Goal: Task Accomplishment & Management: Complete application form

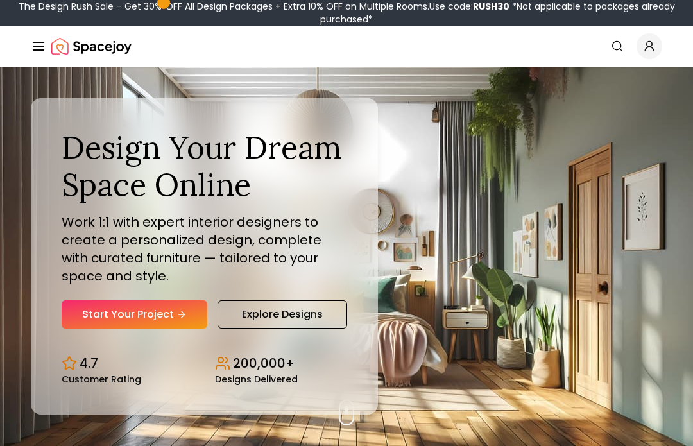
click at [169, 328] on link "Start Your Project" at bounding box center [135, 314] width 146 height 28
click at [114, 328] on link "Start Your Project" at bounding box center [135, 314] width 146 height 28
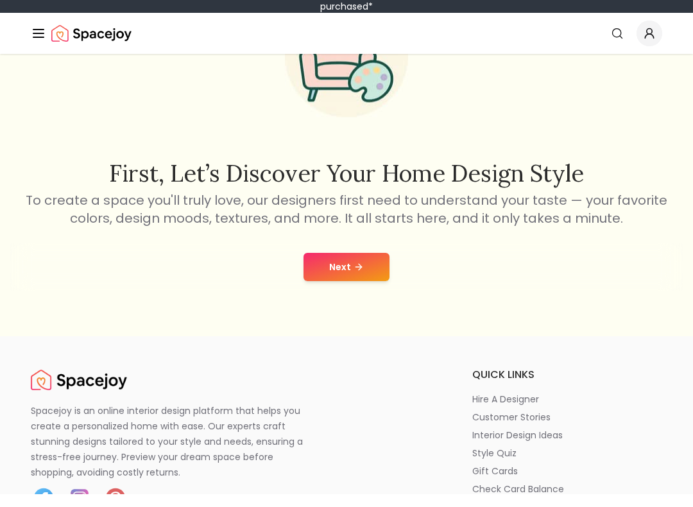
scroll to position [124, 0]
click at [350, 267] on button "Next" at bounding box center [346, 279] width 86 height 28
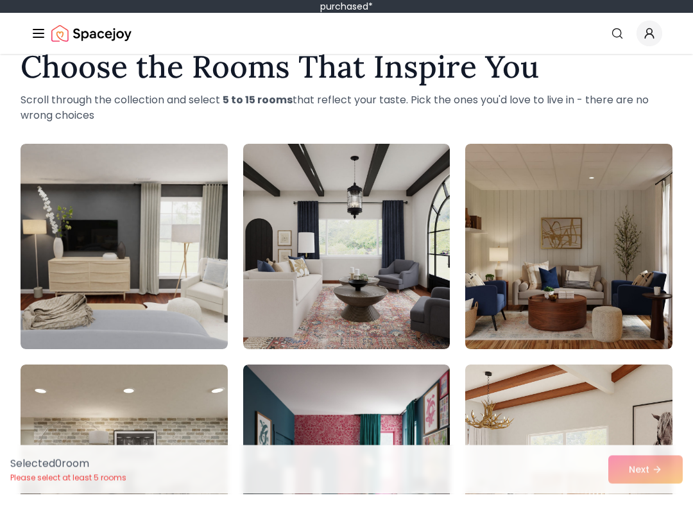
scroll to position [33, 0]
click at [61, 264] on img at bounding box center [124, 259] width 207 height 205
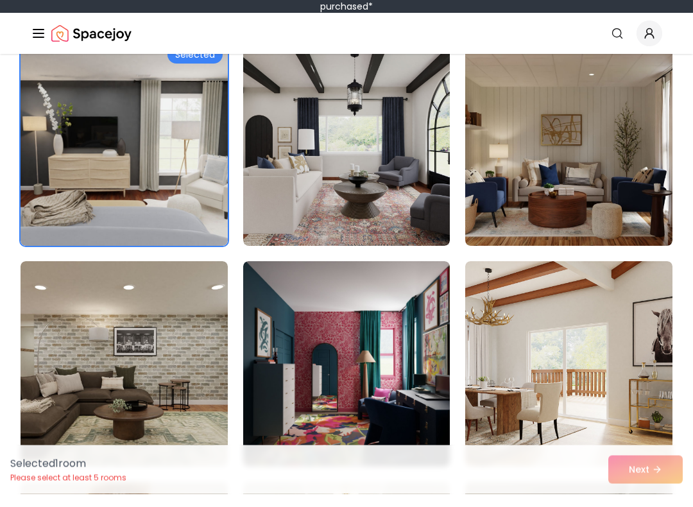
scroll to position [137, 0]
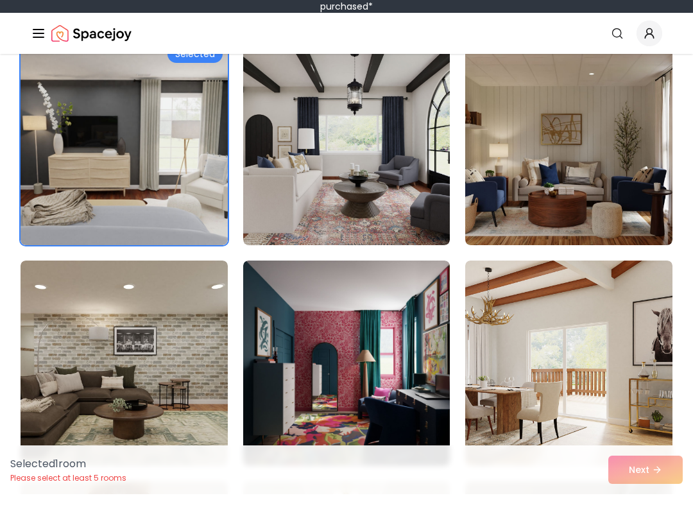
click at [399, 210] on img at bounding box center [346, 155] width 207 height 205
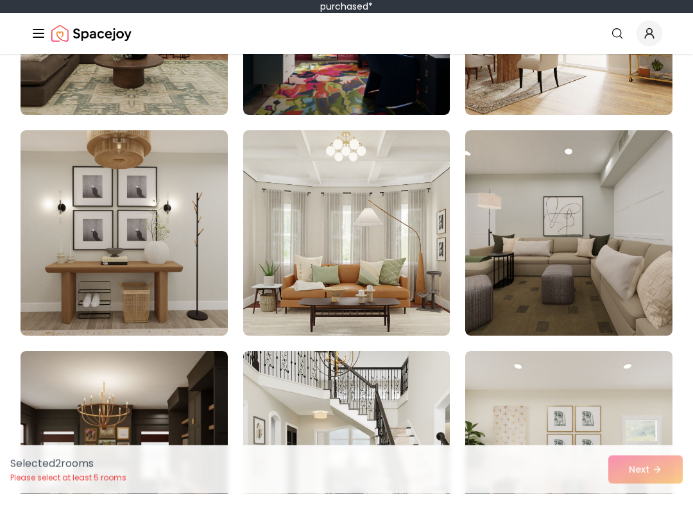
scroll to position [488, 0]
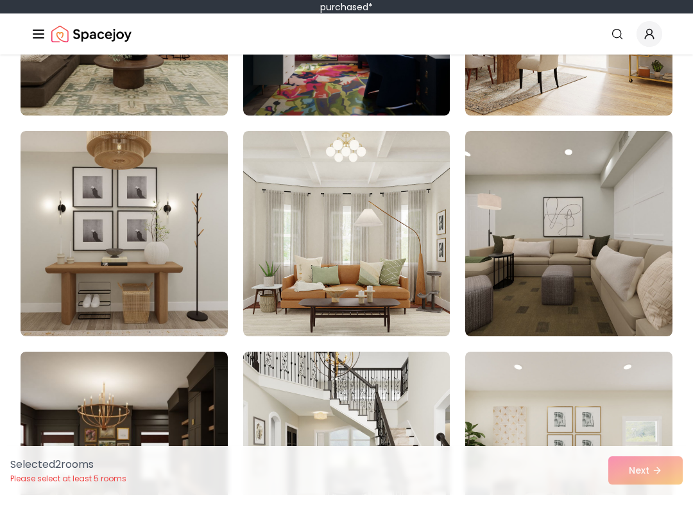
click at [595, 69] on img at bounding box center [568, 24] width 207 height 205
click at [396, 200] on img at bounding box center [346, 245] width 207 height 205
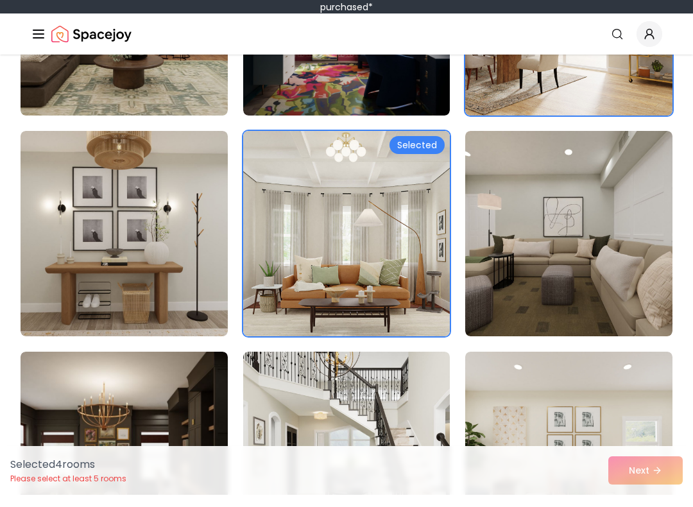
click at [79, 259] on img at bounding box center [124, 245] width 207 height 205
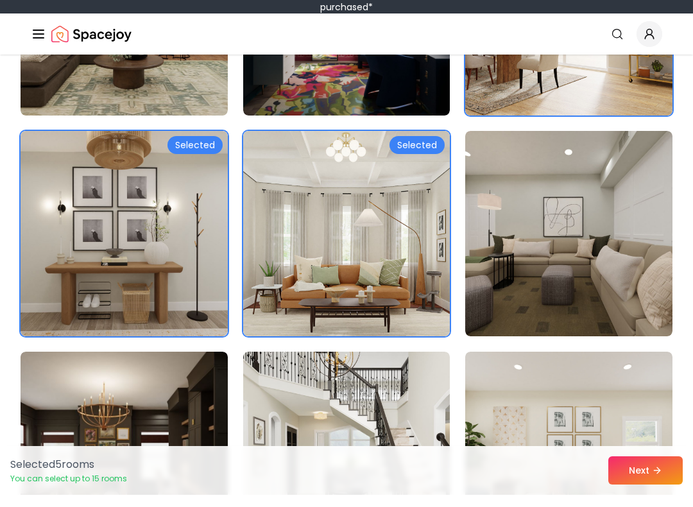
click at [553, 219] on img at bounding box center [568, 245] width 207 height 205
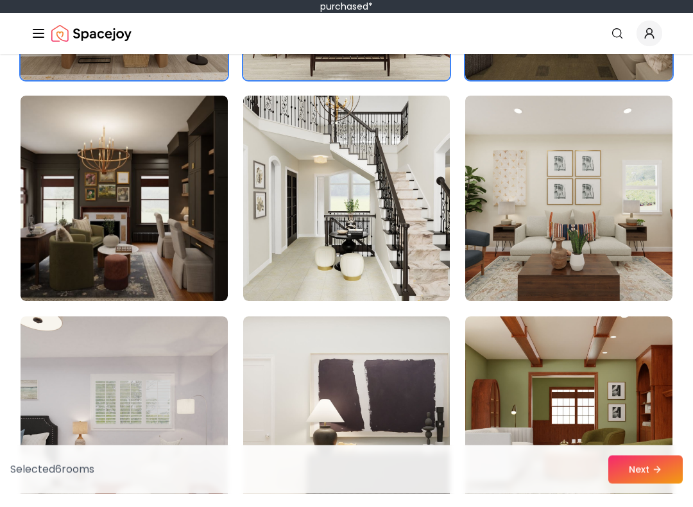
scroll to position [743, 0]
click at [64, 242] on img at bounding box center [124, 210] width 207 height 205
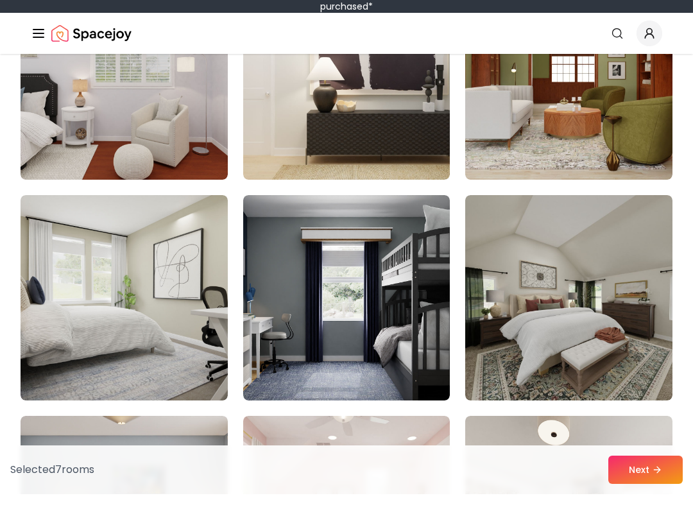
scroll to position [1088, 0]
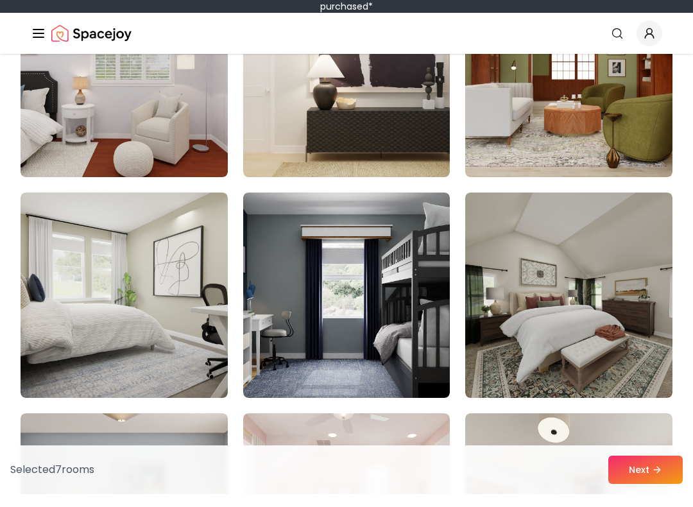
click at [346, 344] on img at bounding box center [346, 307] width 207 height 205
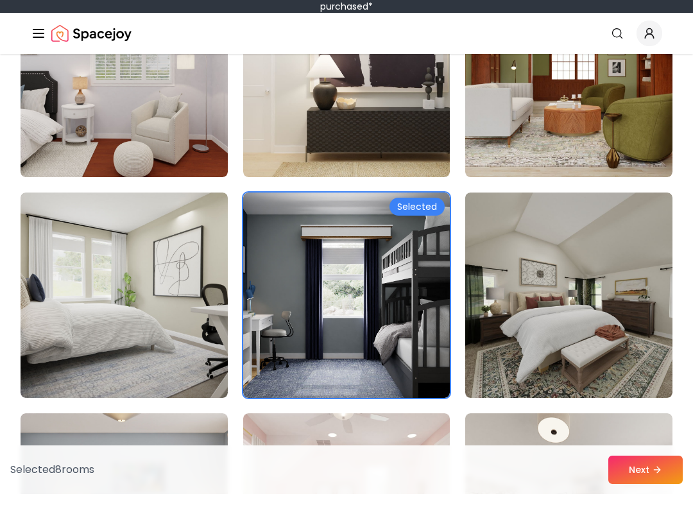
click at [93, 280] on img at bounding box center [124, 307] width 207 height 205
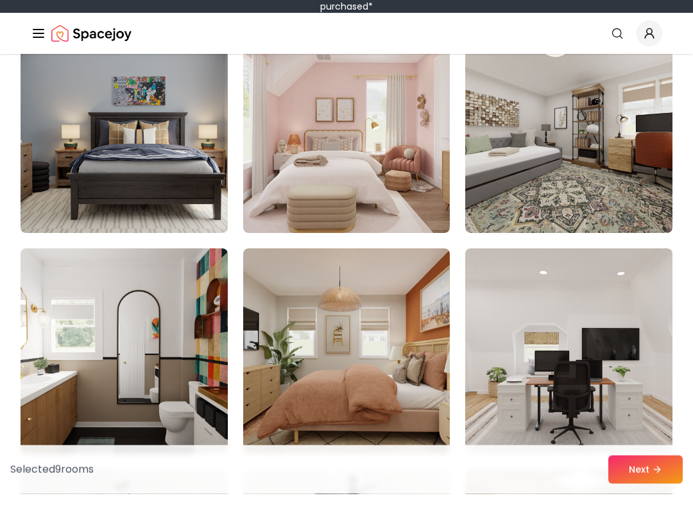
scroll to position [1474, 0]
click at [50, 188] on img at bounding box center [124, 142] width 207 height 205
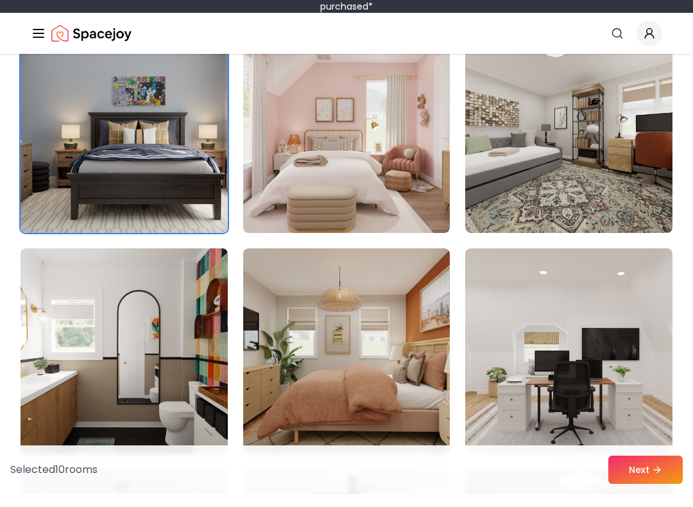
click at [565, 144] on img at bounding box center [568, 142] width 207 height 205
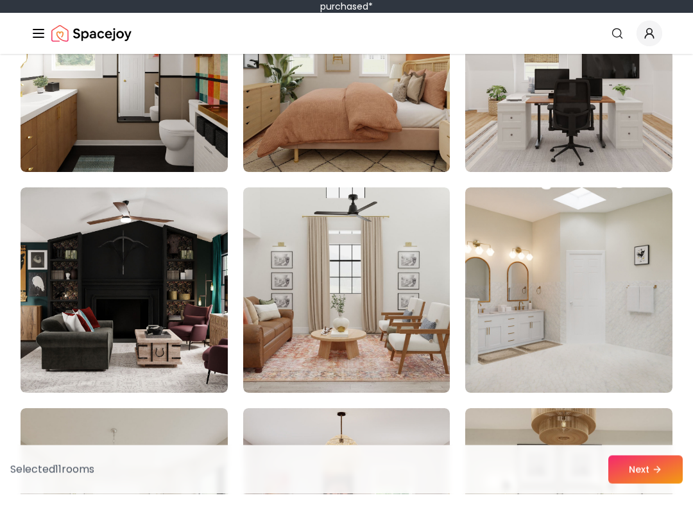
scroll to position [1756, 0]
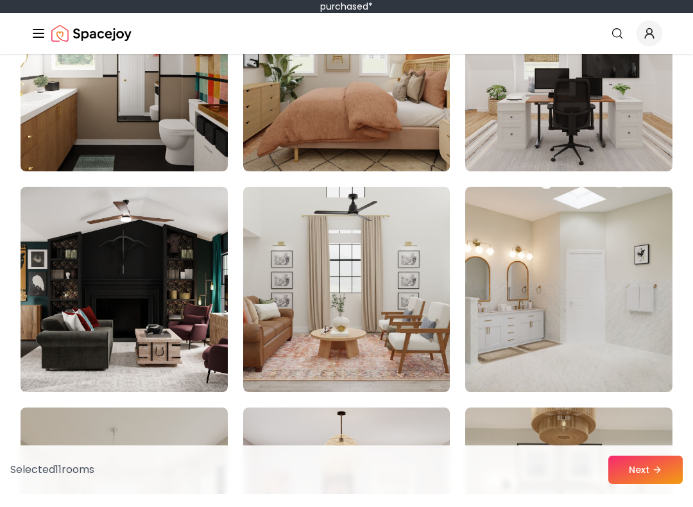
click at [590, 121] on img at bounding box center [568, 81] width 207 height 205
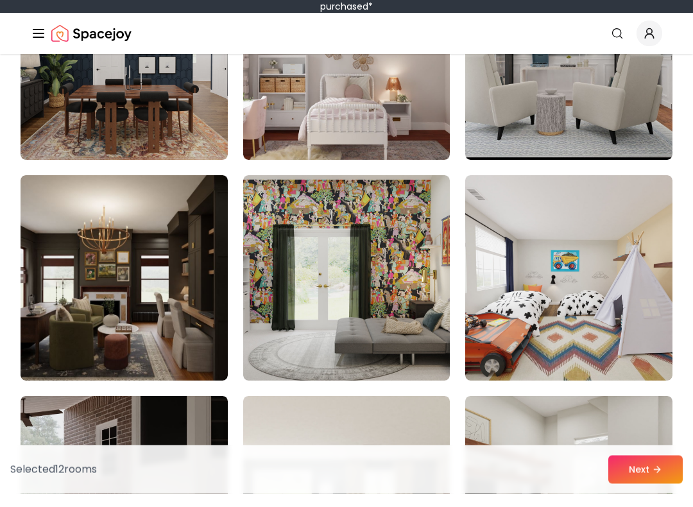
click at [649, 468] on button "Next" at bounding box center [645, 482] width 74 height 28
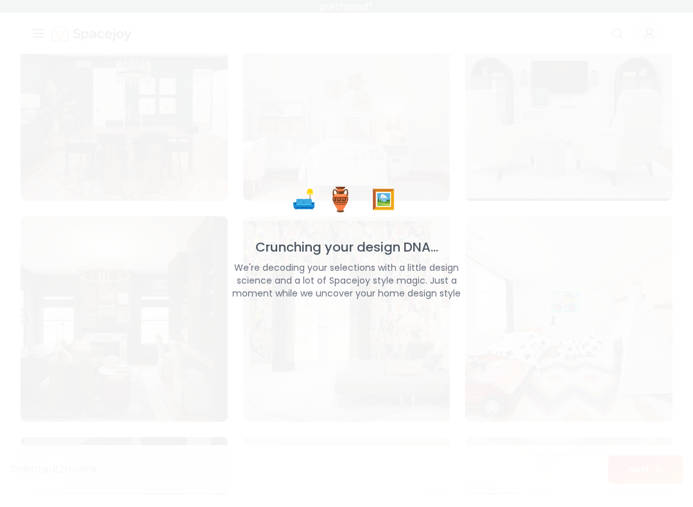
scroll to position [2429, 0]
click at [1, 225] on div "🛋️ 🏺 🖼️ Crunching your design DNA... We're decoding your selections with a litt…" at bounding box center [346, 253] width 693 height 507
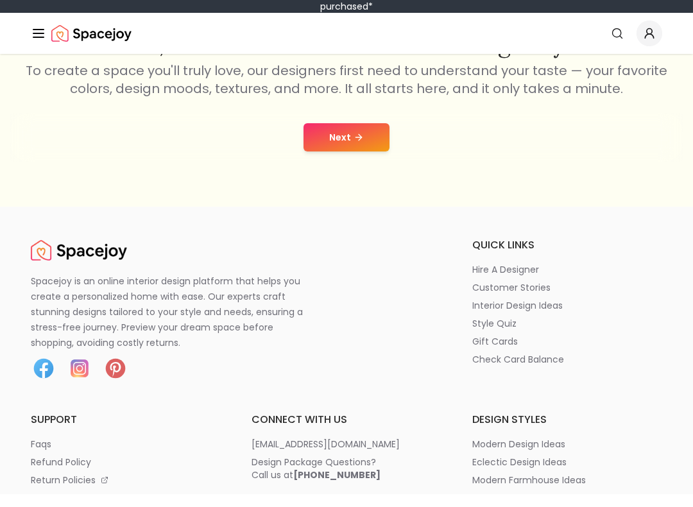
scroll to position [237, 0]
